Goal: Navigation & Orientation: Find specific page/section

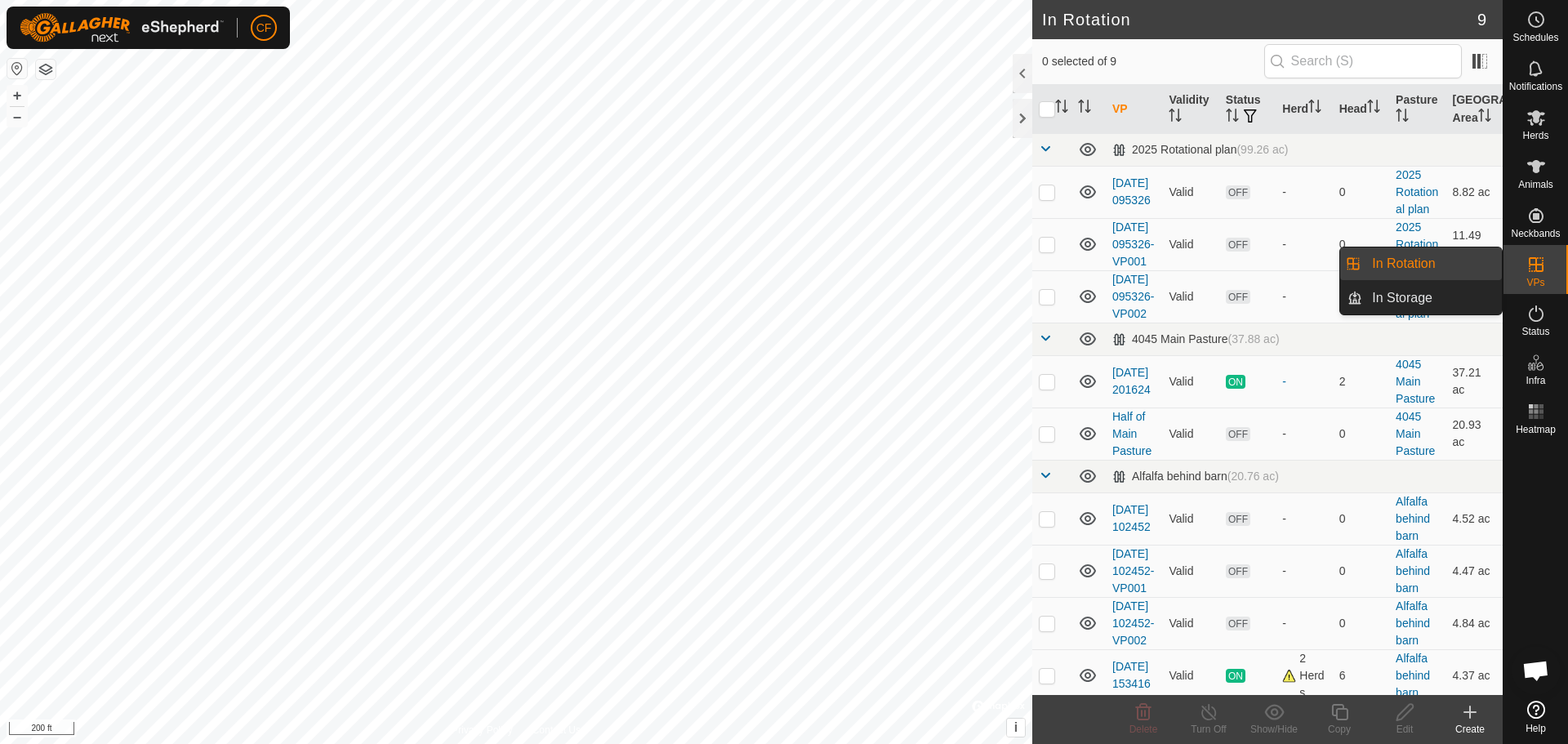
click at [1540, 263] on icon at bounding box center [1536, 265] width 20 height 20
click at [1561, 270] on div "VPs" at bounding box center [1536, 270] width 65 height 49
click at [1567, 265] on div "VPs" at bounding box center [1536, 270] width 65 height 49
click at [1564, 263] on div "VPs" at bounding box center [1536, 270] width 65 height 49
click at [1514, 263] on div "VPs" at bounding box center [1536, 270] width 65 height 49
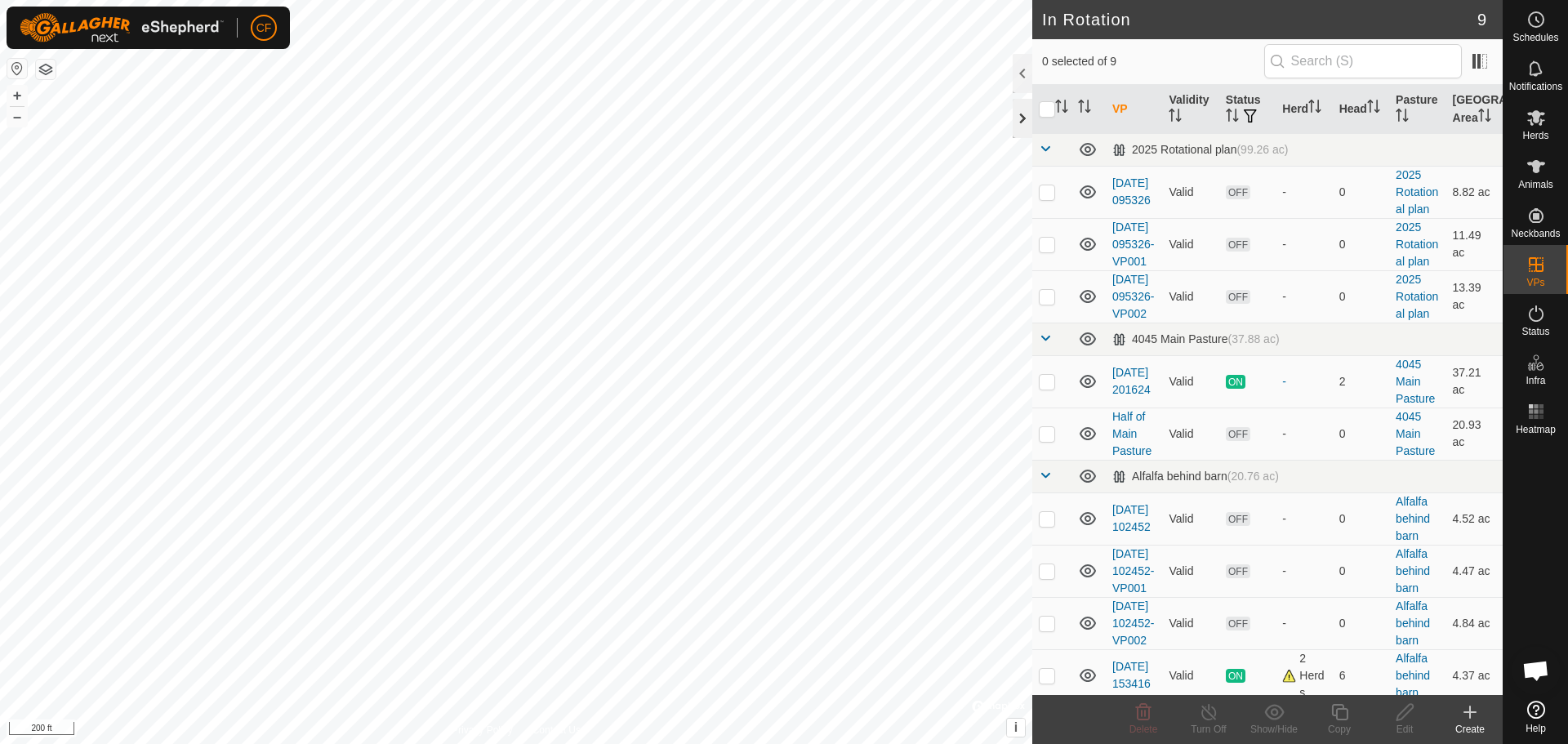
click at [1016, 119] on div at bounding box center [1022, 118] width 20 height 39
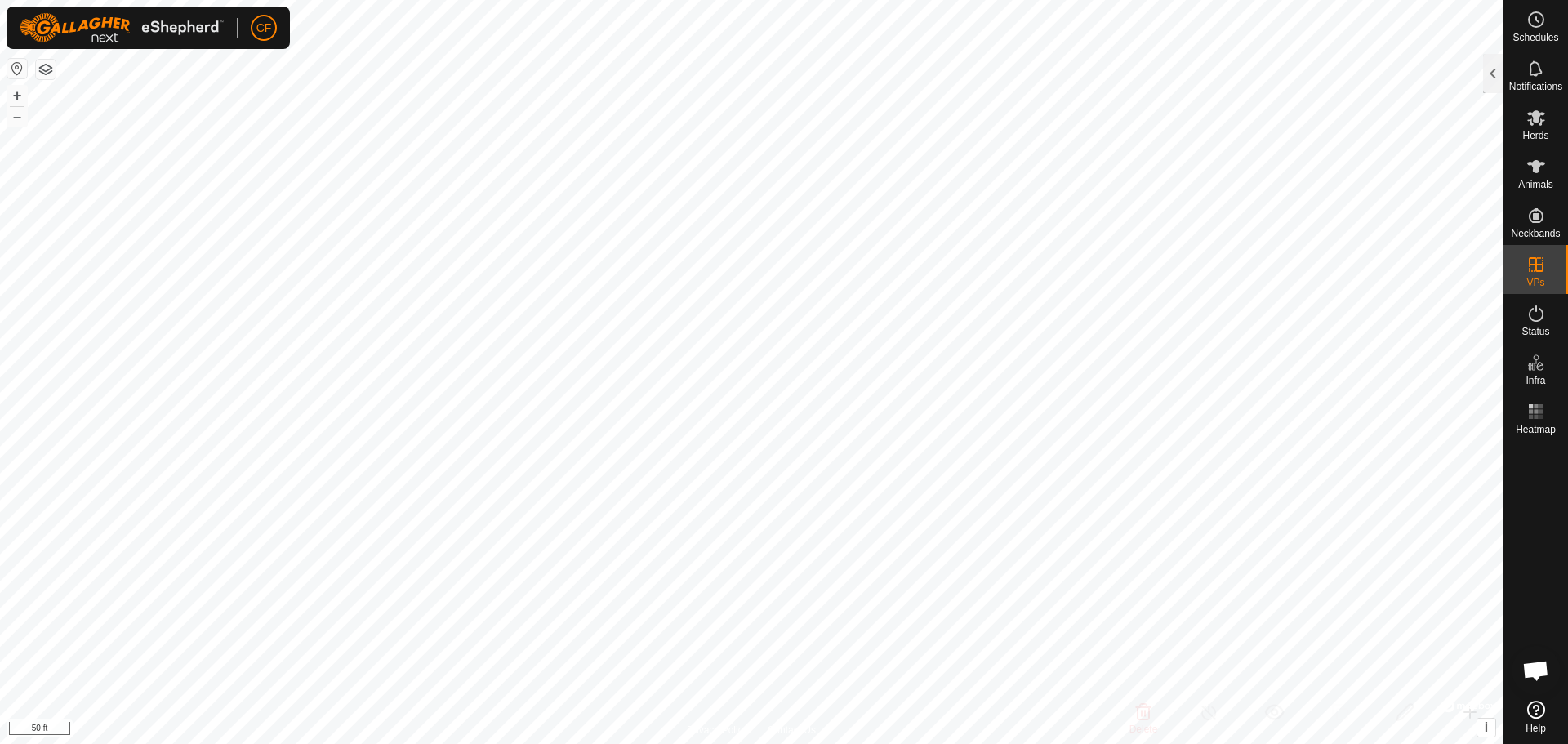
click at [52, 68] on button "button" at bounding box center [46, 70] width 20 height 20
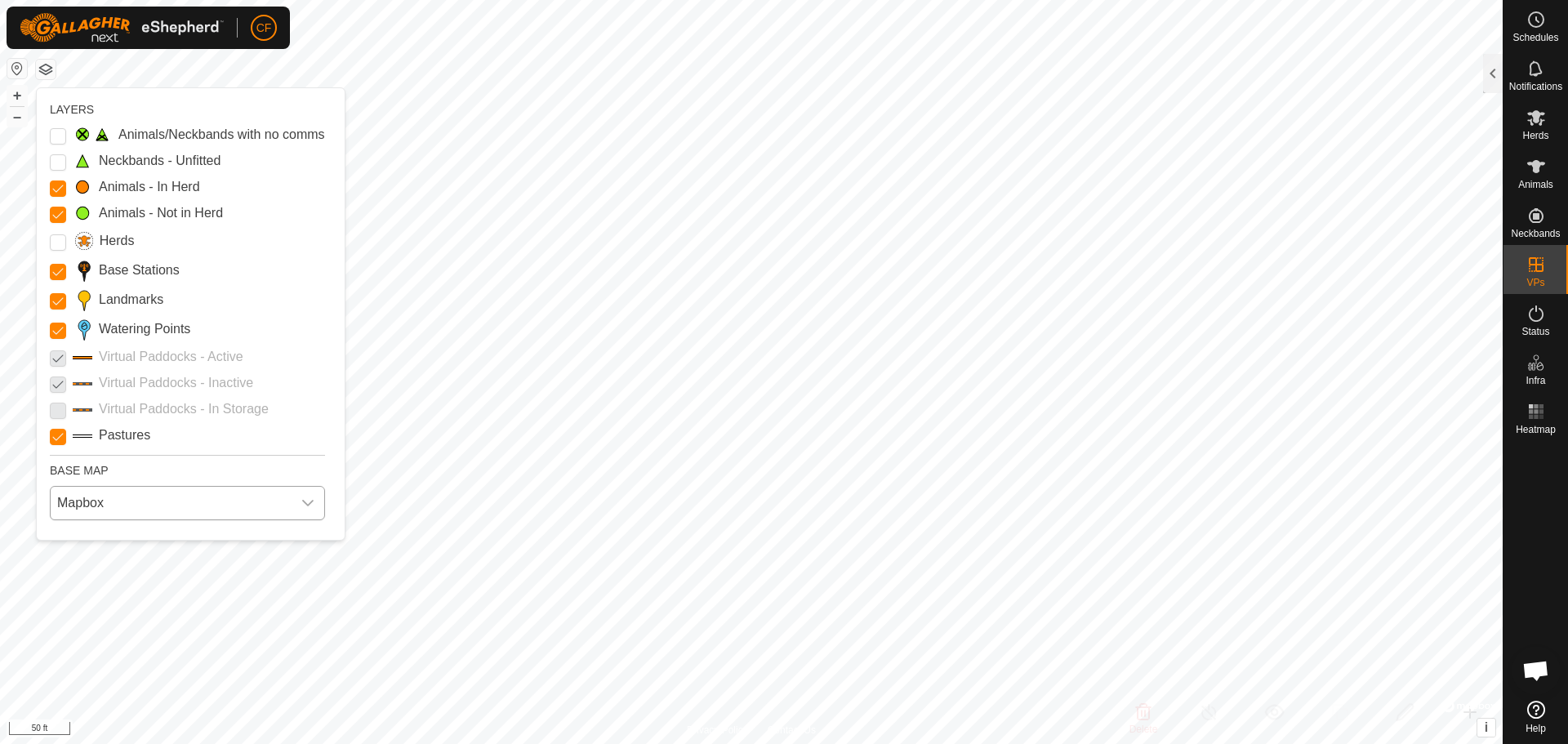
click at [303, 500] on icon "dropdown trigger" at bounding box center [308, 503] width 13 height 13
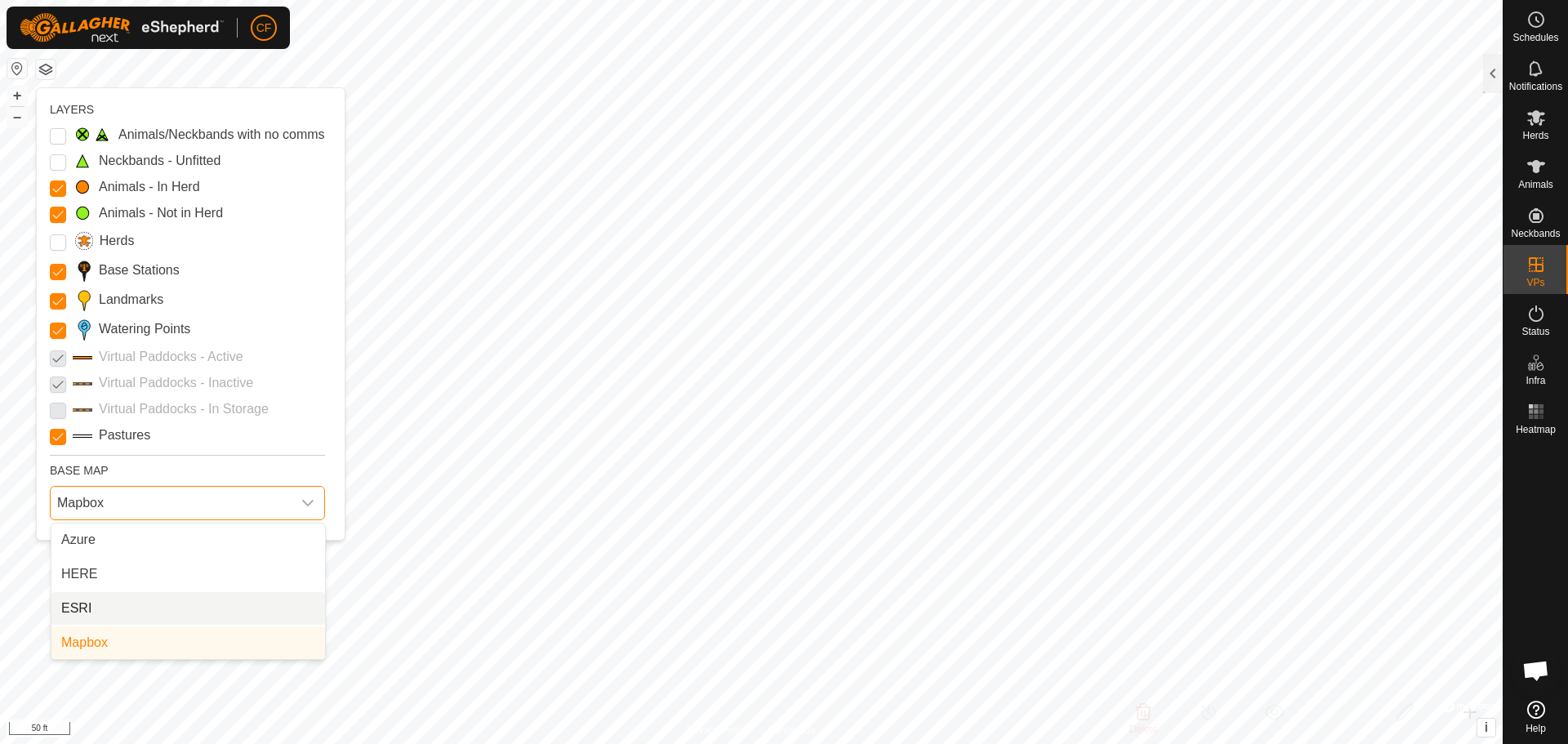
click at [88, 613] on li "ESRI" at bounding box center [188, 608] width 274 height 32
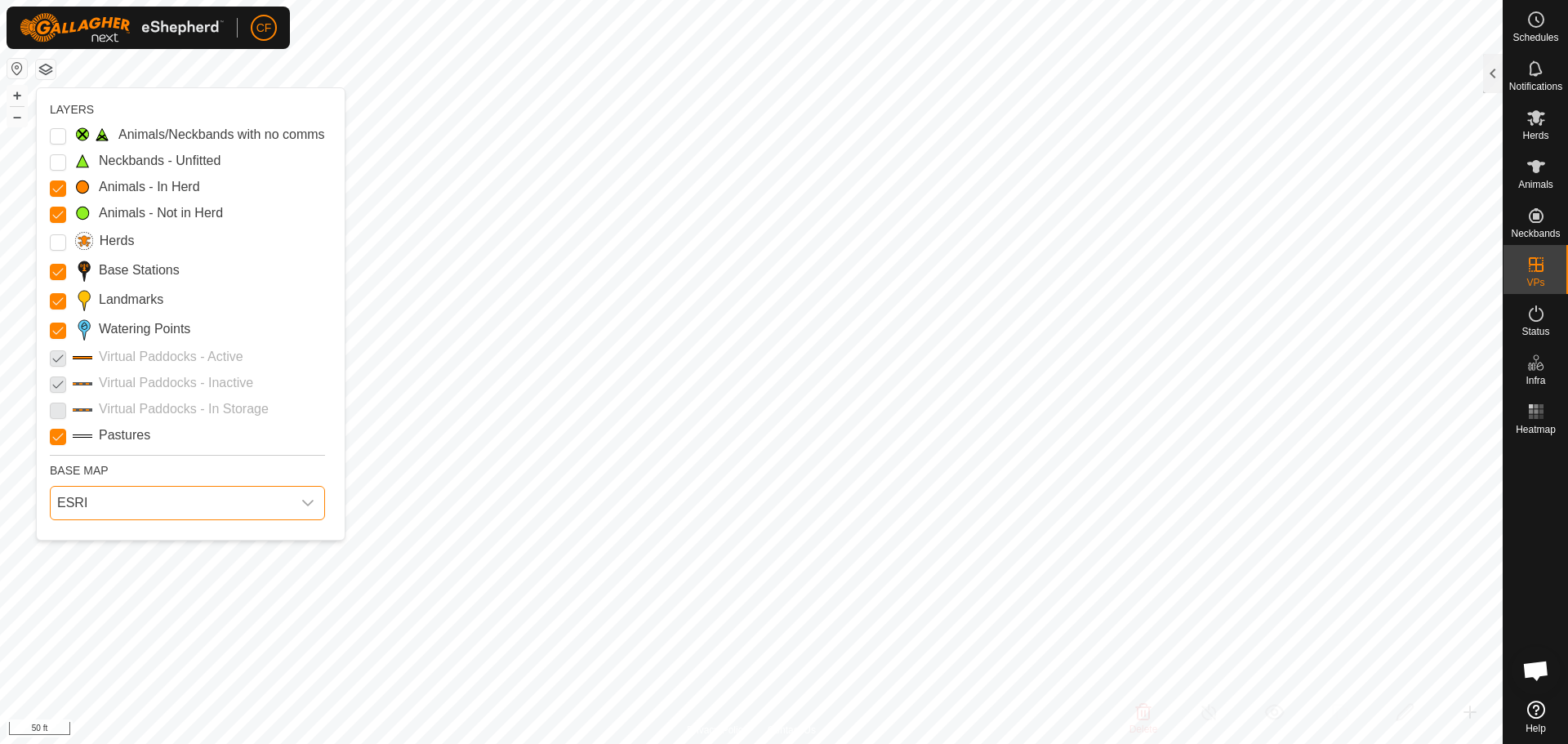
click at [304, 497] on icon "dropdown trigger" at bounding box center [308, 503] width 13 height 13
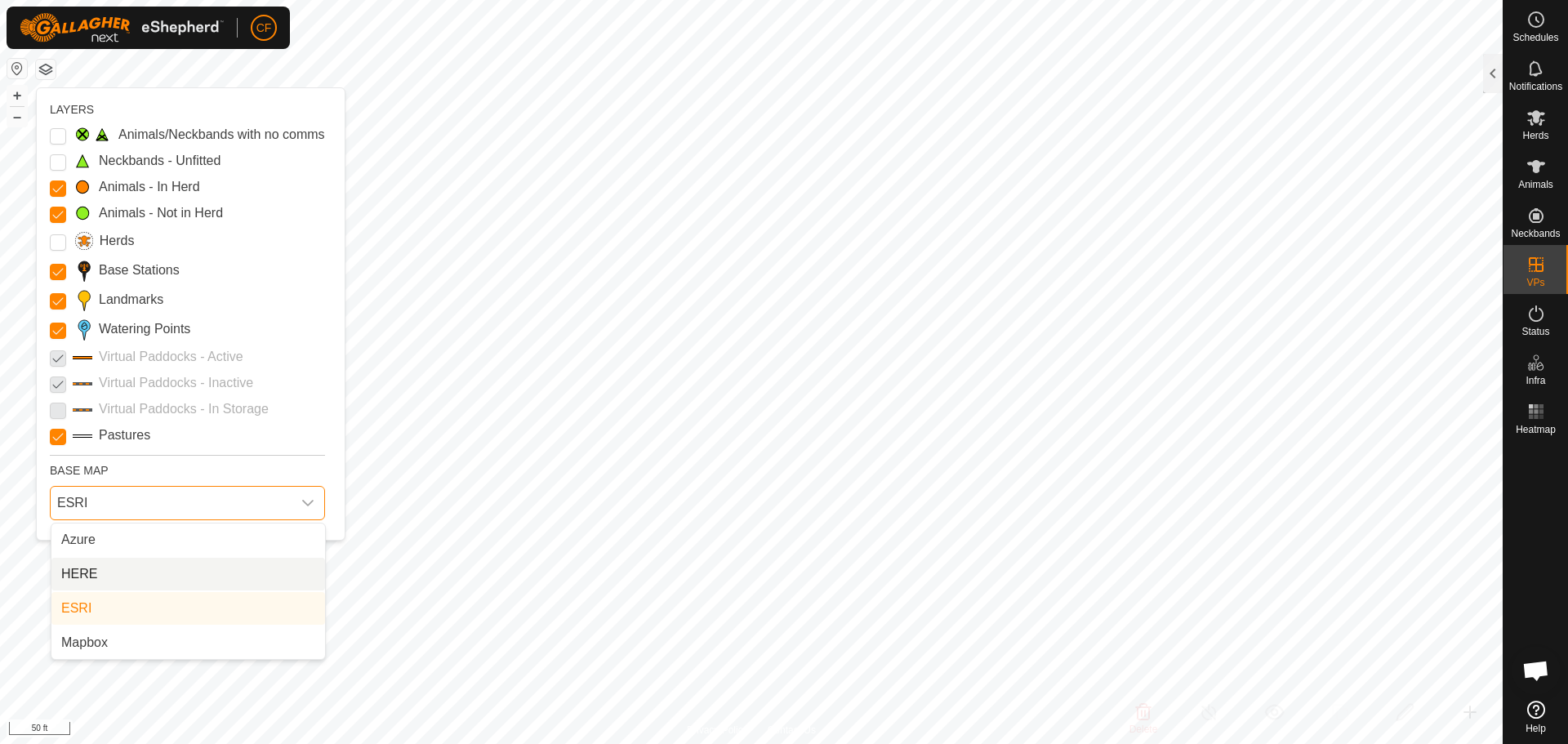
click at [92, 571] on li "HERE" at bounding box center [188, 574] width 274 height 32
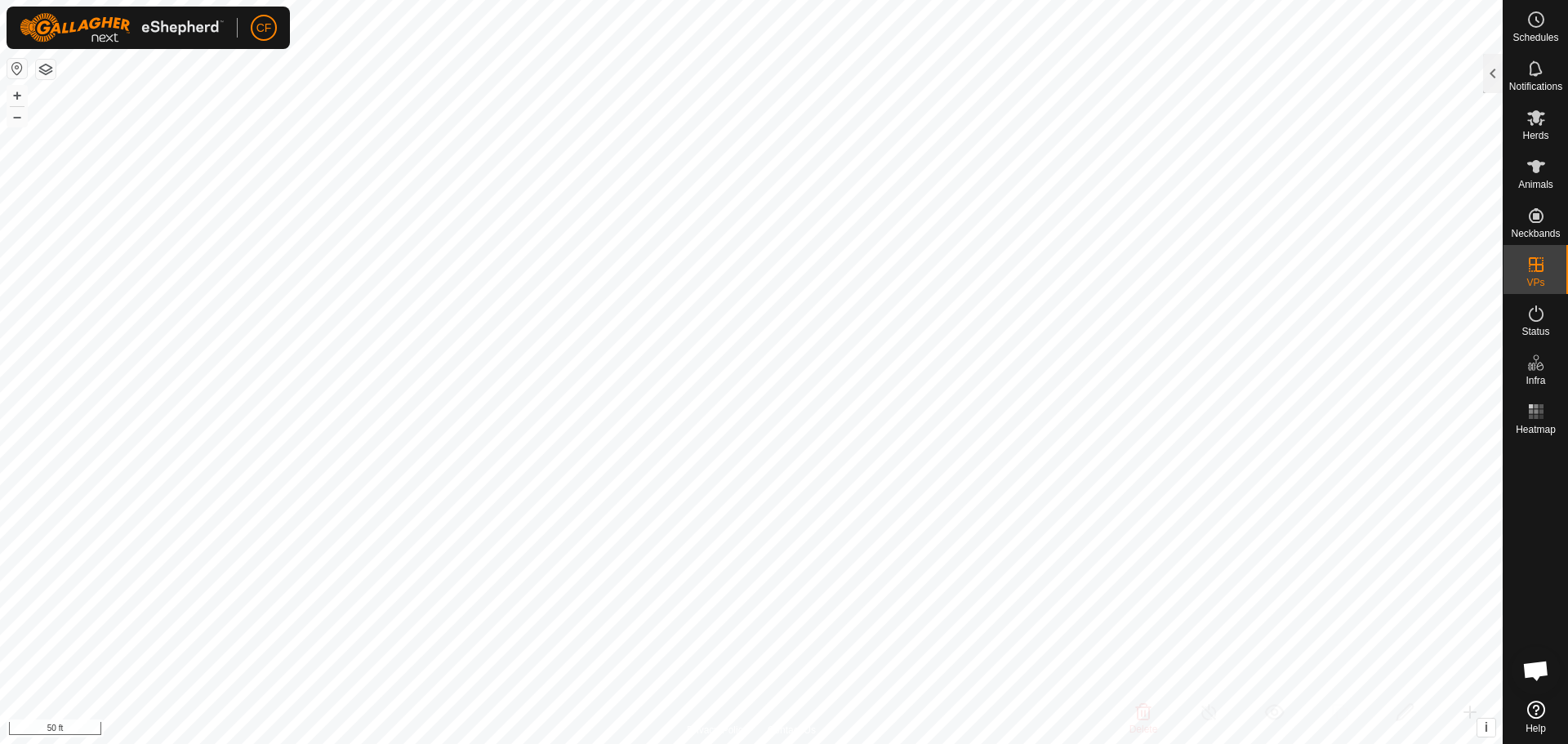
click at [50, 67] on button "button" at bounding box center [46, 70] width 20 height 20
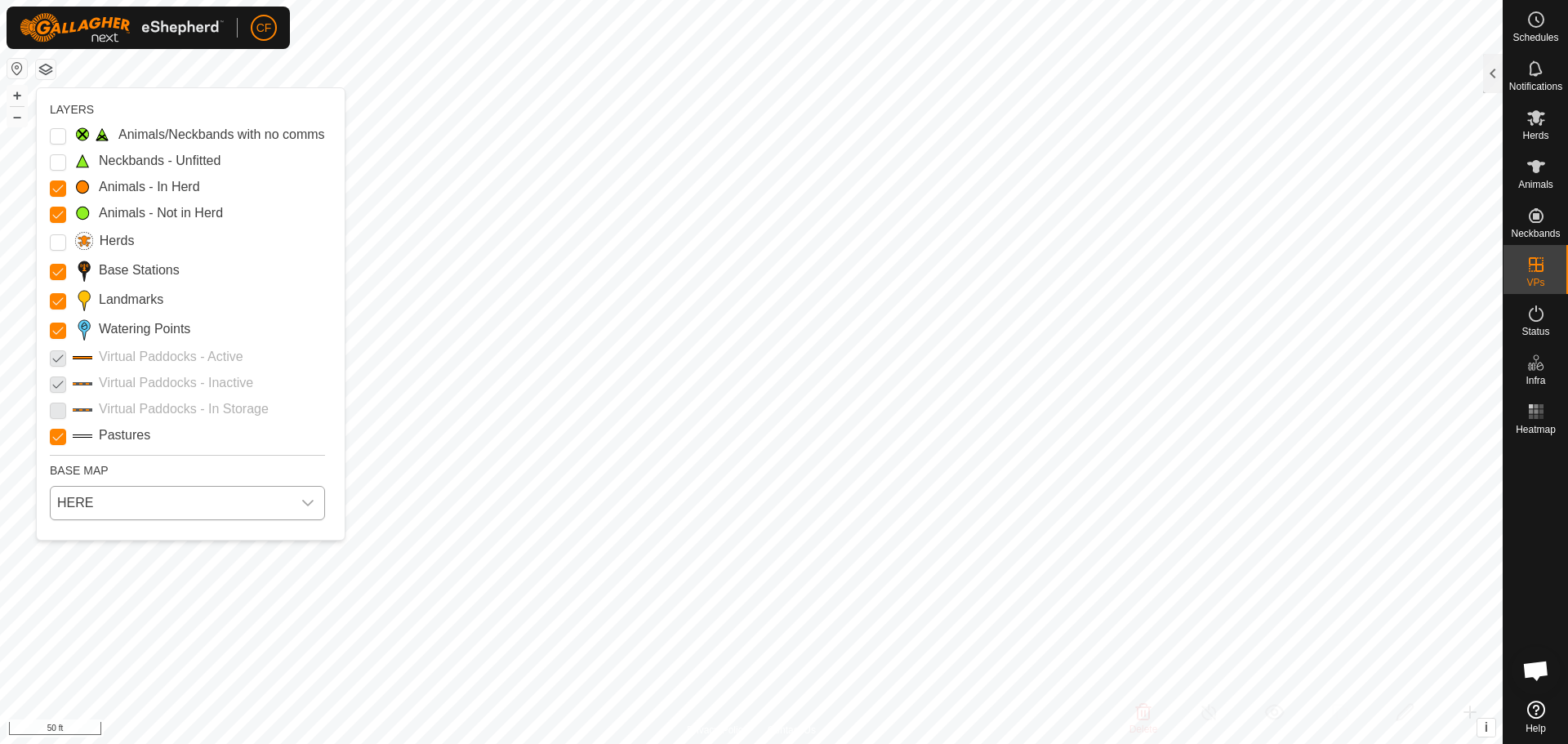
click at [301, 501] on icon "dropdown trigger" at bounding box center [308, 503] width 13 height 13
click at [111, 540] on li "Azure" at bounding box center [188, 539] width 274 height 32
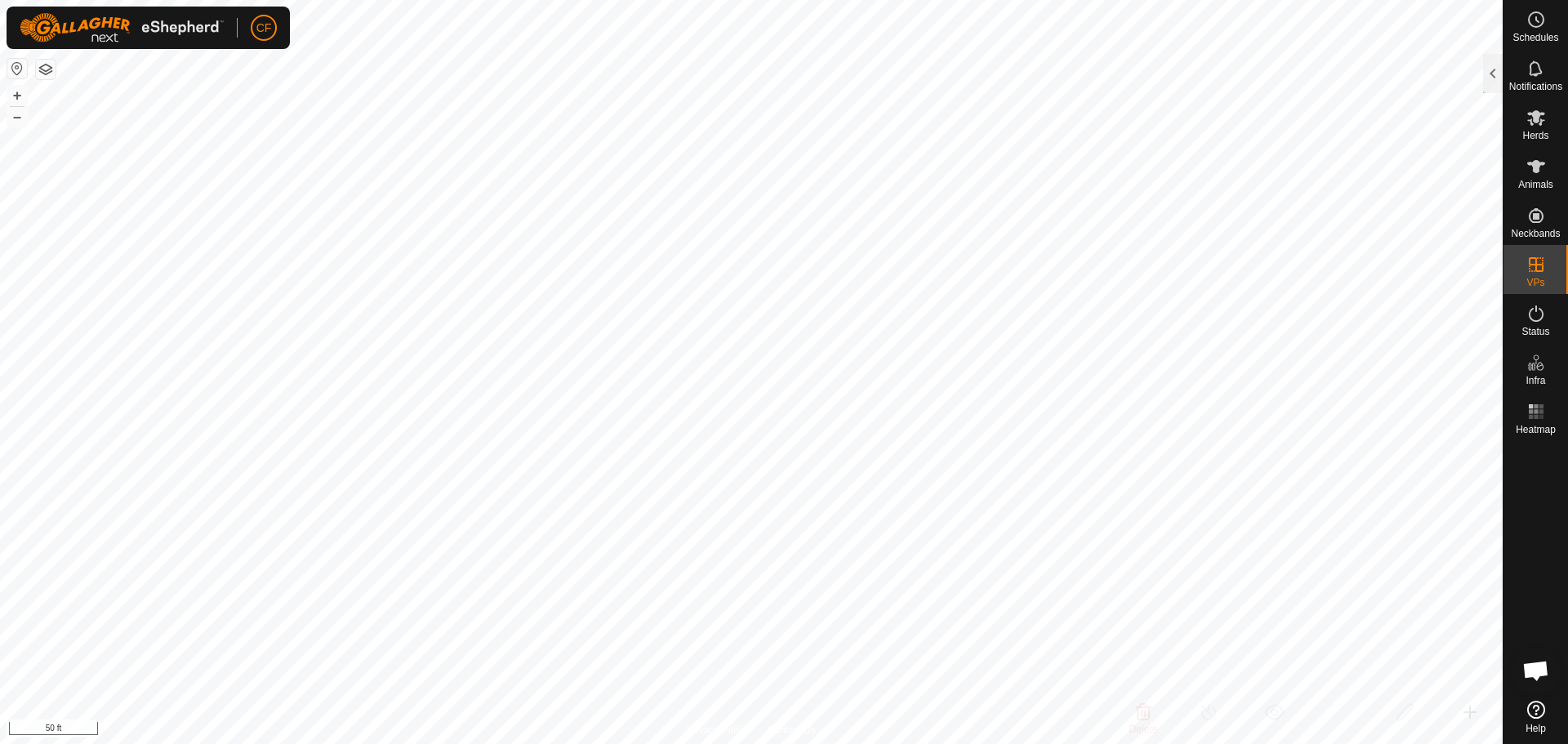
click at [46, 67] on button "button" at bounding box center [46, 70] width 20 height 20
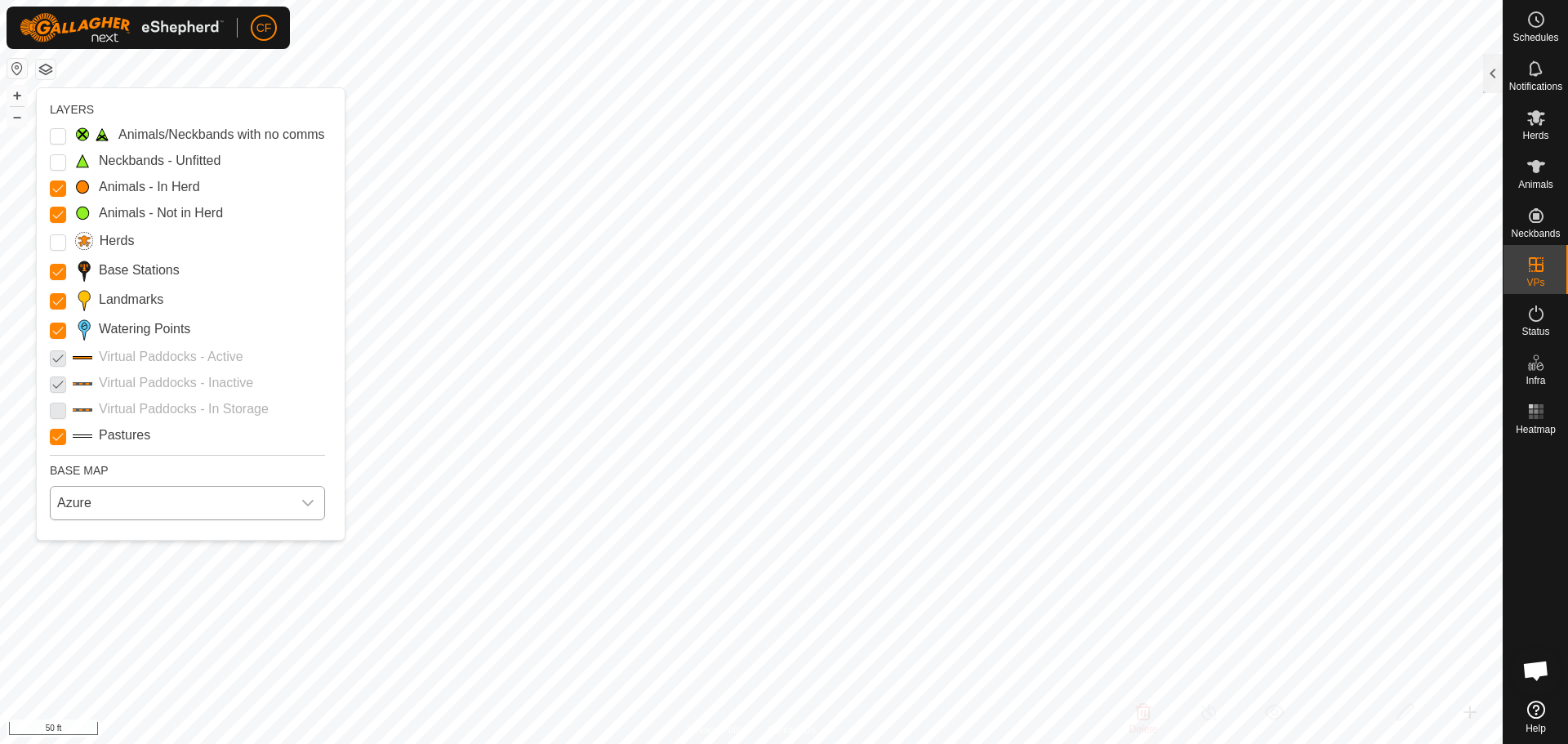
click at [315, 503] on div "dropdown trigger" at bounding box center [307, 503] width 32 height 32
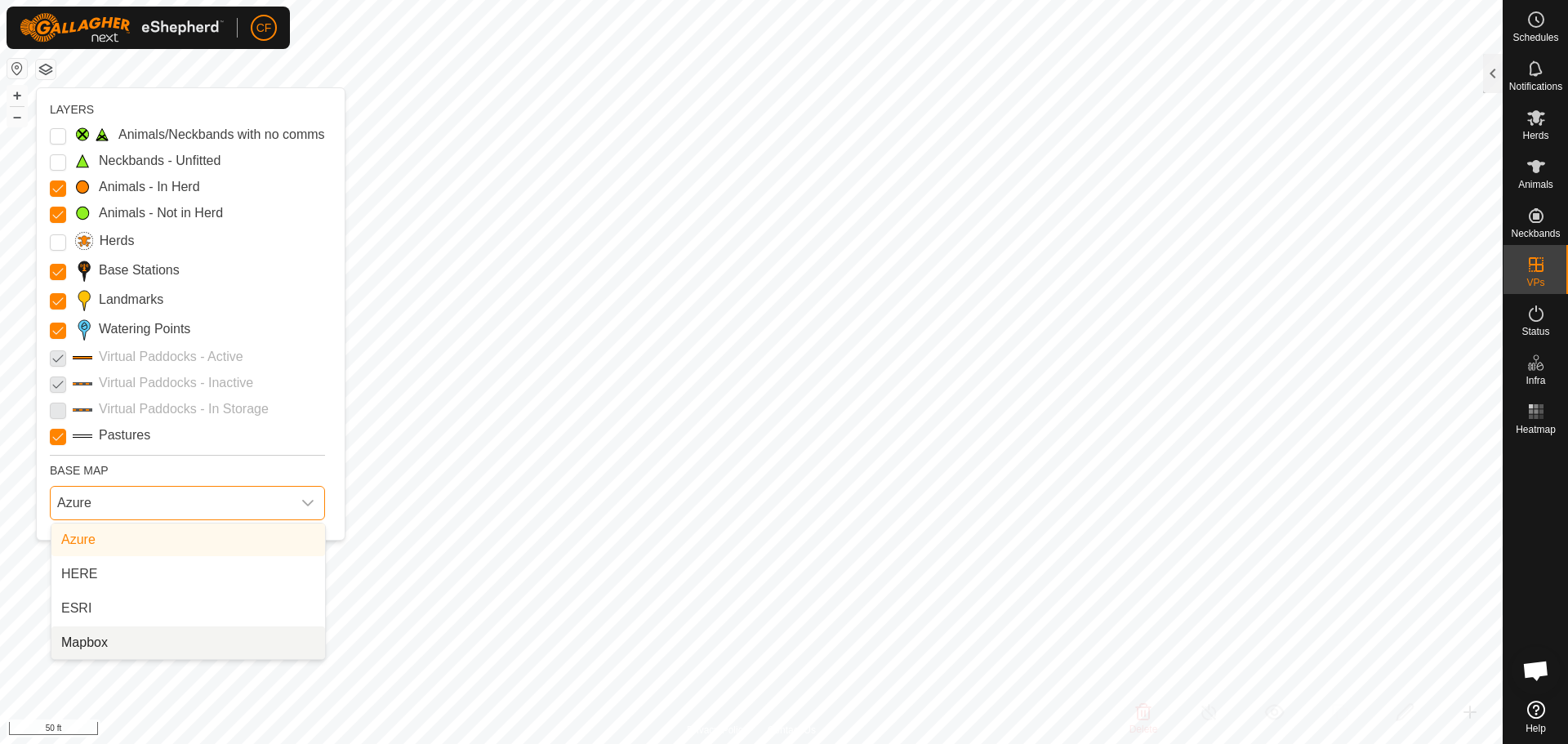
click at [111, 647] on li "Mapbox" at bounding box center [188, 642] width 274 height 32
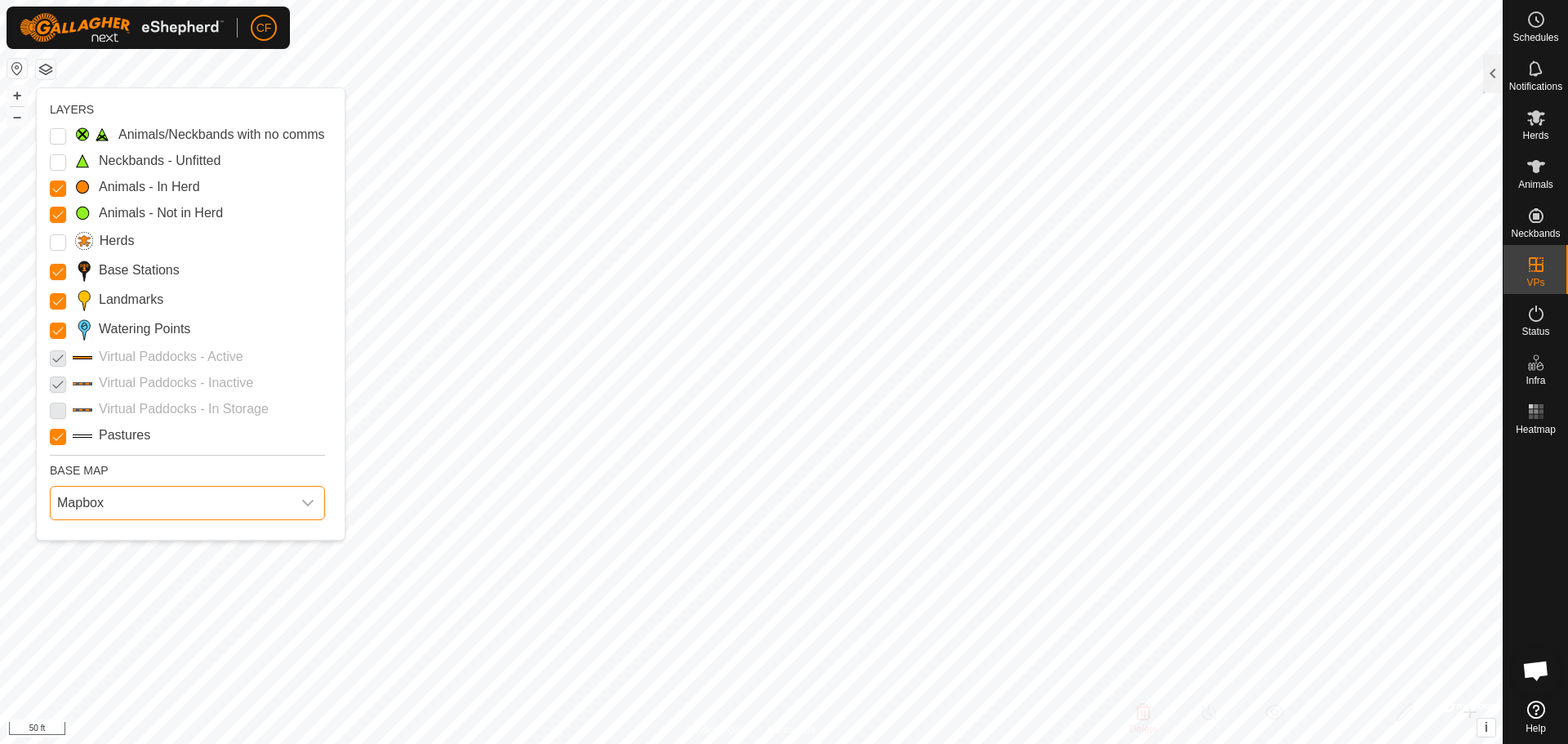
click at [311, 503] on icon "dropdown trigger" at bounding box center [308, 503] width 13 height 13
click at [110, 572] on li "HERE" at bounding box center [188, 574] width 274 height 32
click at [51, 69] on button "button" at bounding box center [46, 70] width 20 height 20
